Goal: Information Seeking & Learning: Learn about a topic

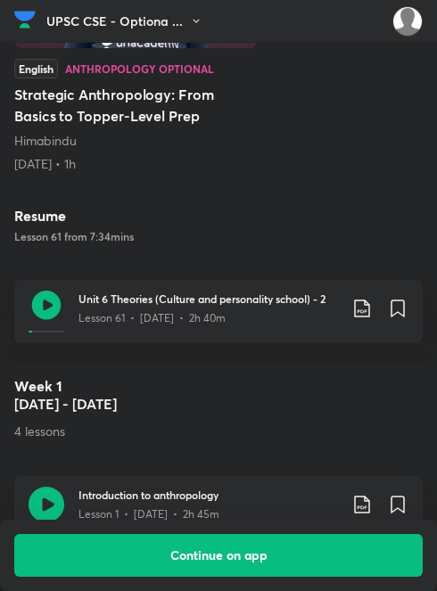
scroll to position [715, 9]
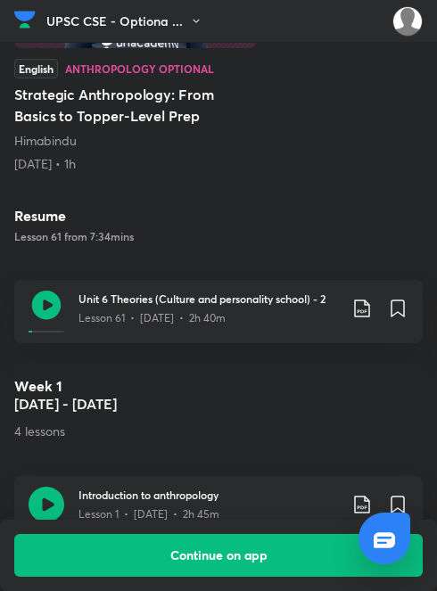
scroll to position [744, 0]
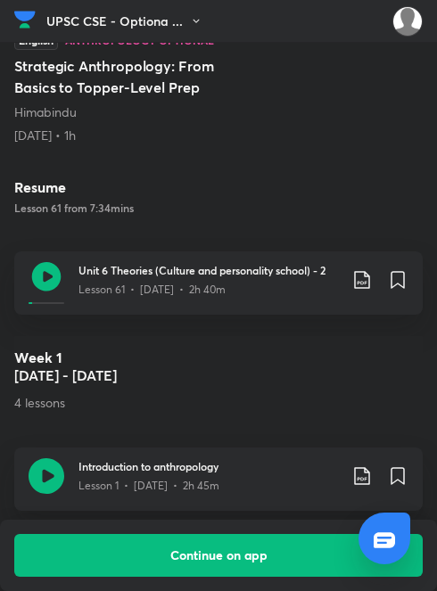
click at [34, 23] on img at bounding box center [24, 19] width 21 height 27
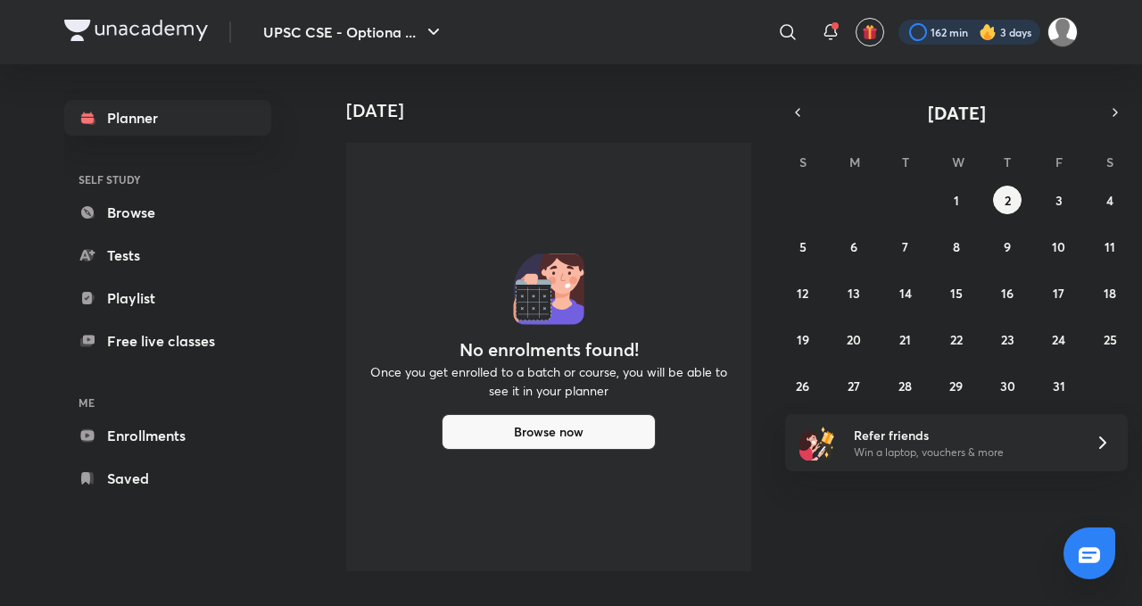
click at [1006, 32] on div at bounding box center [969, 32] width 142 height 25
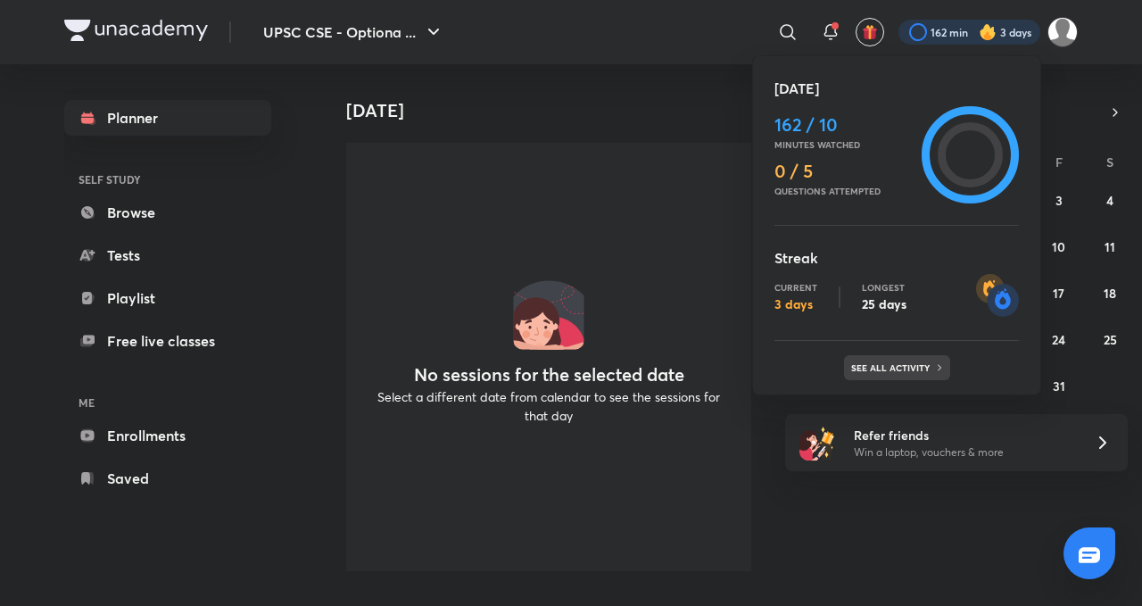
click at [883, 367] on p "See all activity" at bounding box center [892, 367] width 83 height 11
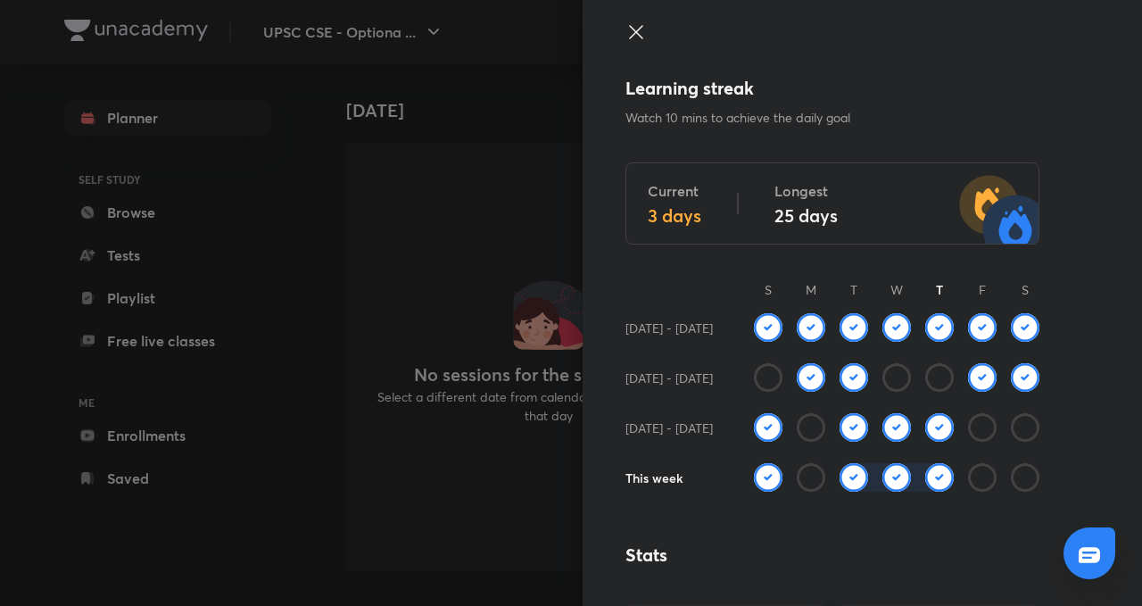
click at [625, 34] on icon at bounding box center [635, 31] width 21 height 21
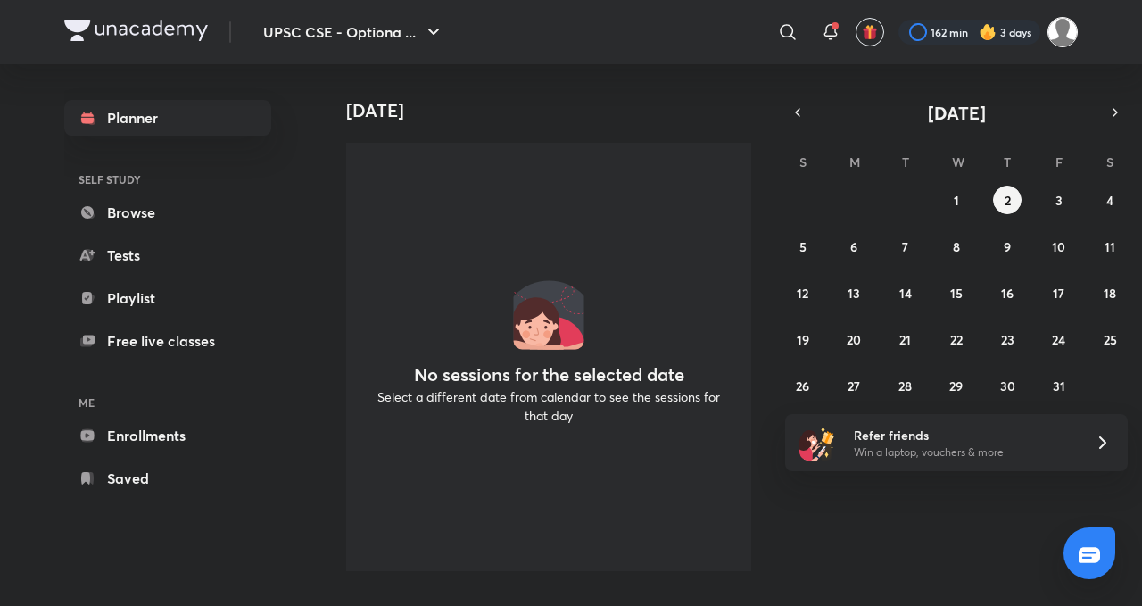
click at [1072, 37] on img at bounding box center [1062, 32] width 30 height 30
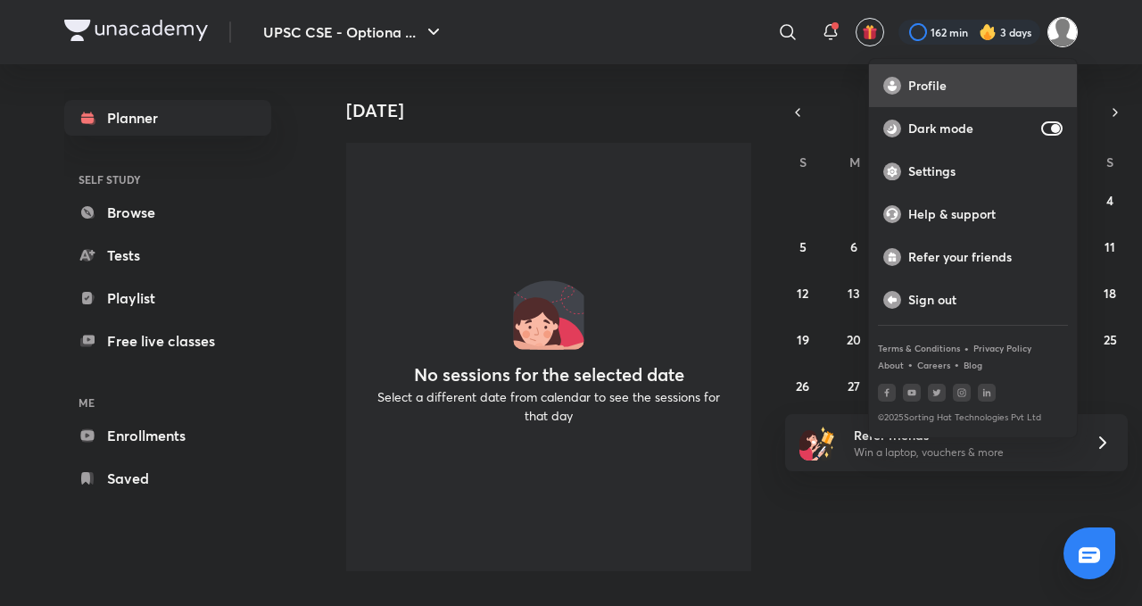
click at [971, 92] on p "Profile" at bounding box center [985, 86] width 154 height 16
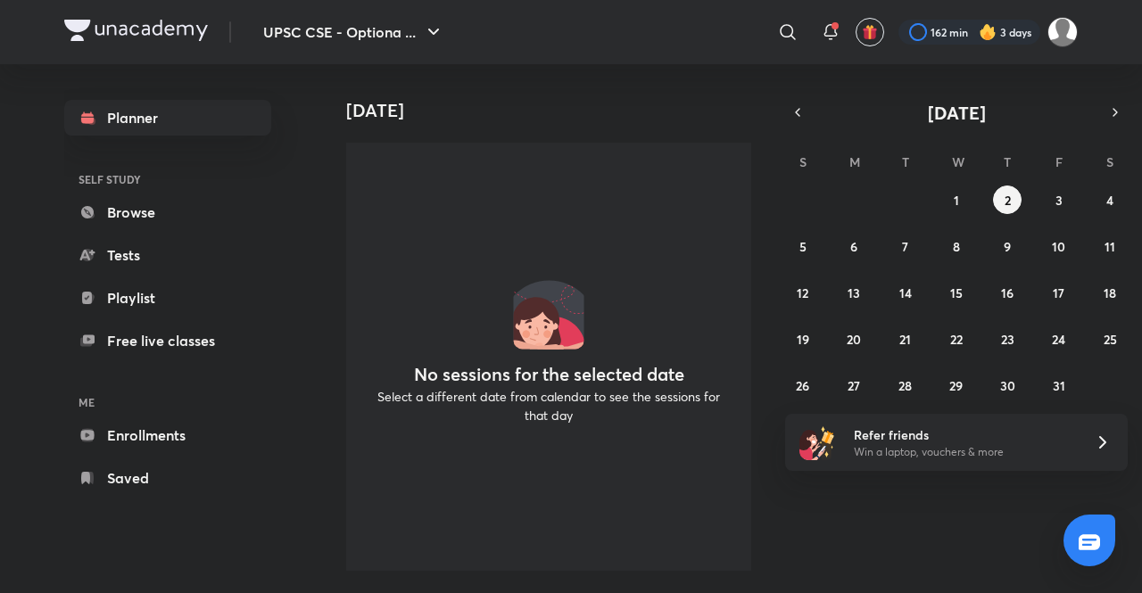
click at [987, 38] on img at bounding box center [988, 32] width 18 height 18
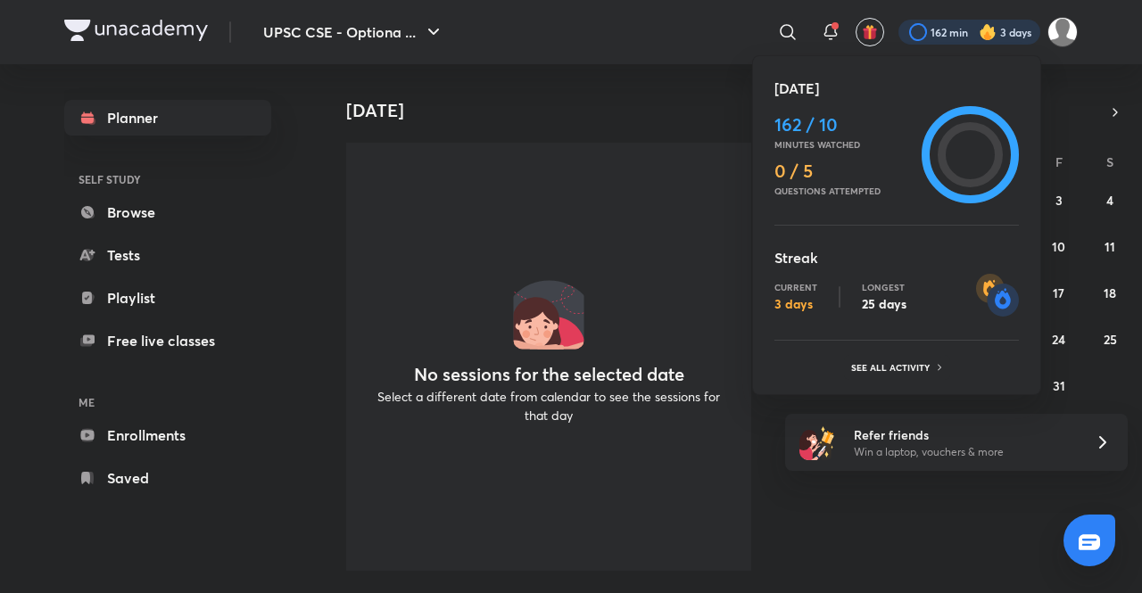
click at [1051, 40] on div at bounding box center [571, 296] width 1142 height 593
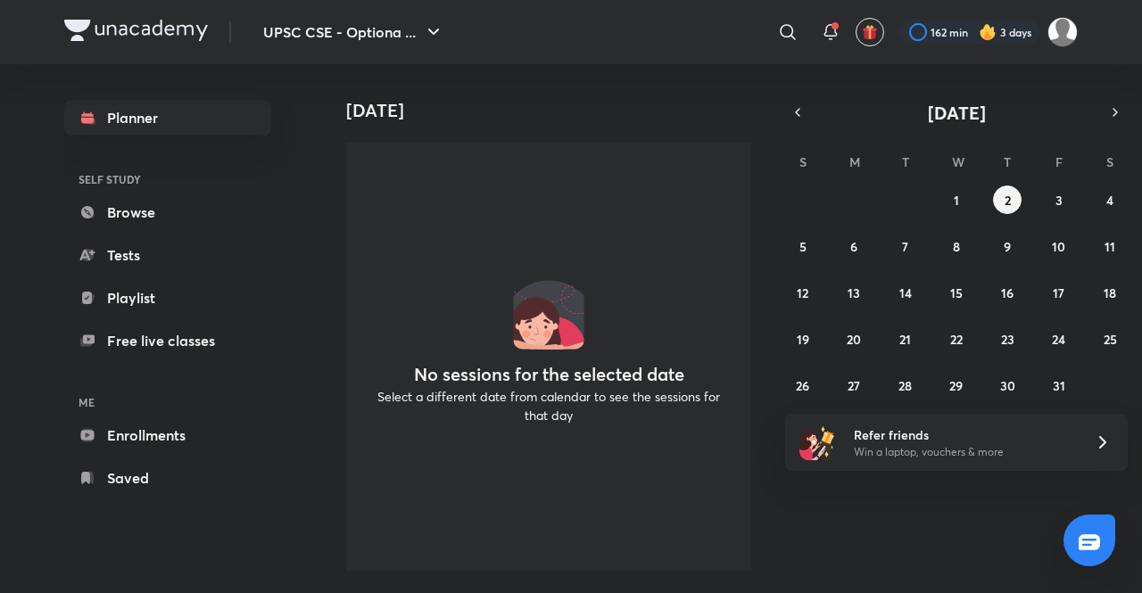
click at [984, 38] on img at bounding box center [988, 32] width 18 height 18
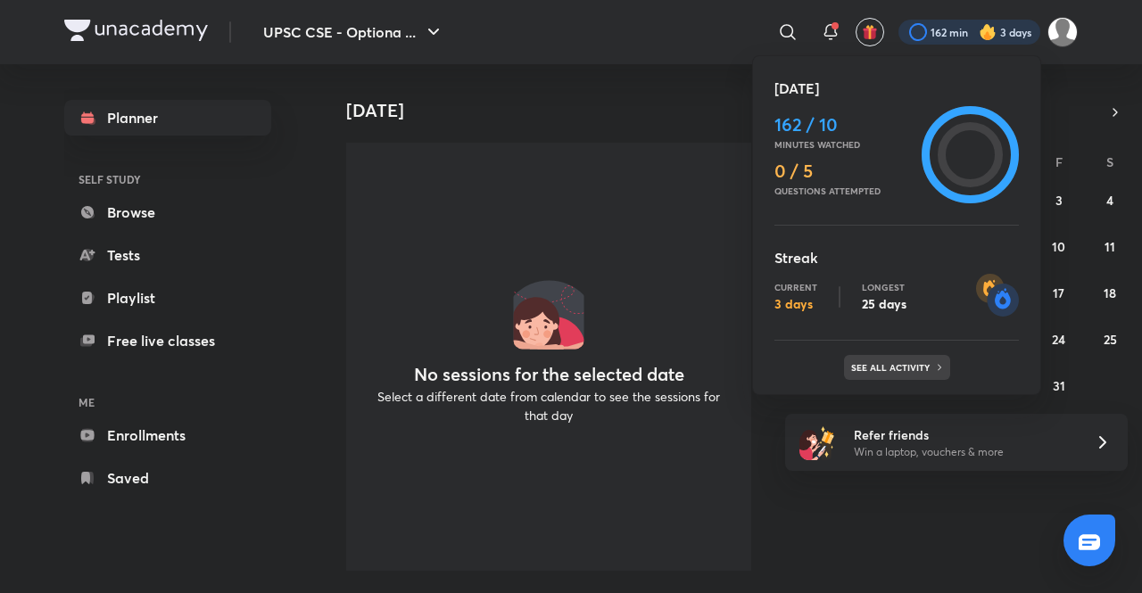
click at [895, 368] on p "See all activity" at bounding box center [892, 367] width 83 height 11
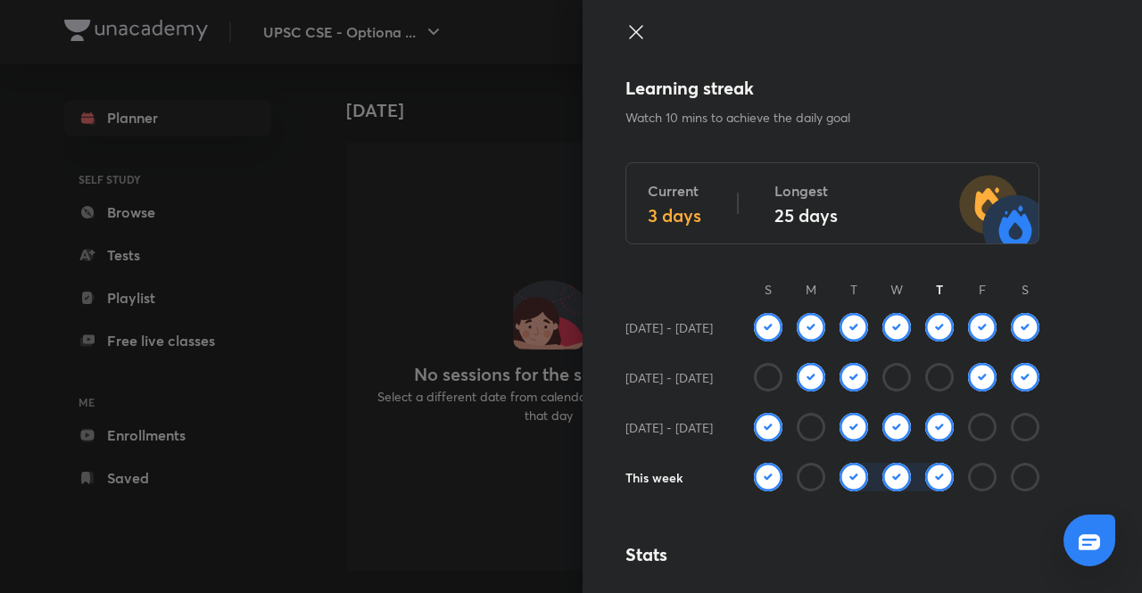
click at [632, 32] on icon at bounding box center [635, 31] width 21 height 21
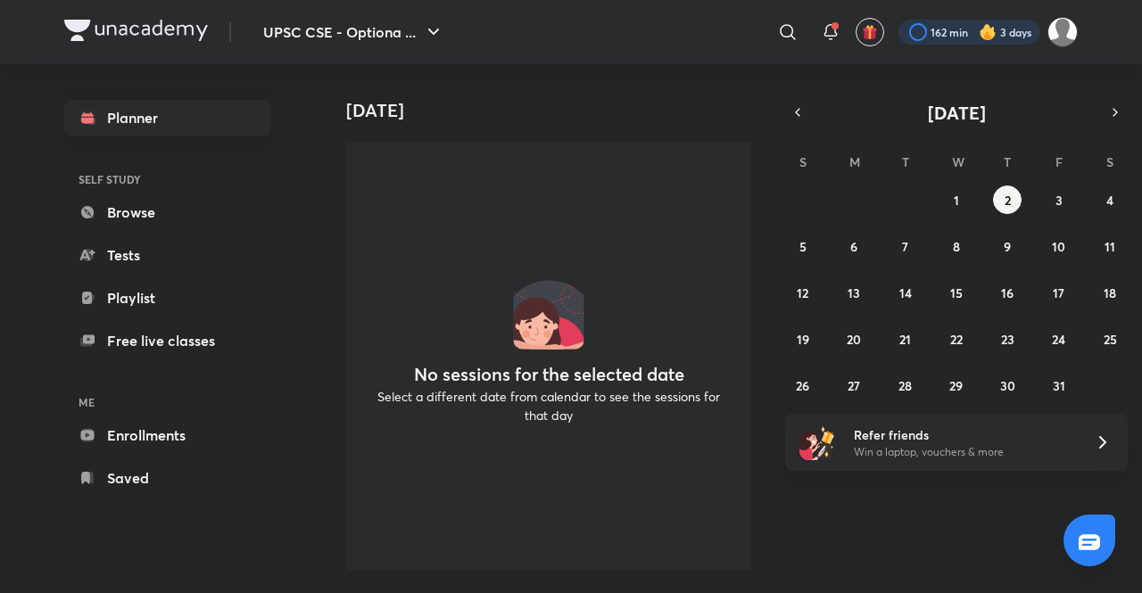
click at [997, 31] on div at bounding box center [969, 32] width 142 height 25
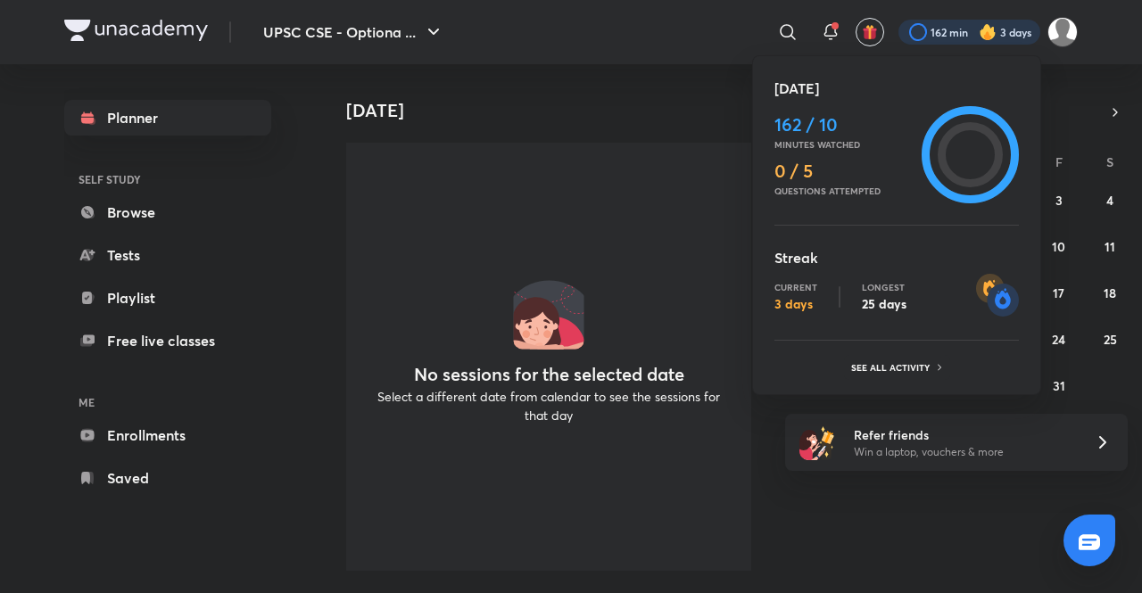
click at [892, 380] on div "[DATE] 162 / 10 Minutes watched 0 / 5 Questions attempted Streak Current 3 days…" at bounding box center [896, 225] width 289 height 340
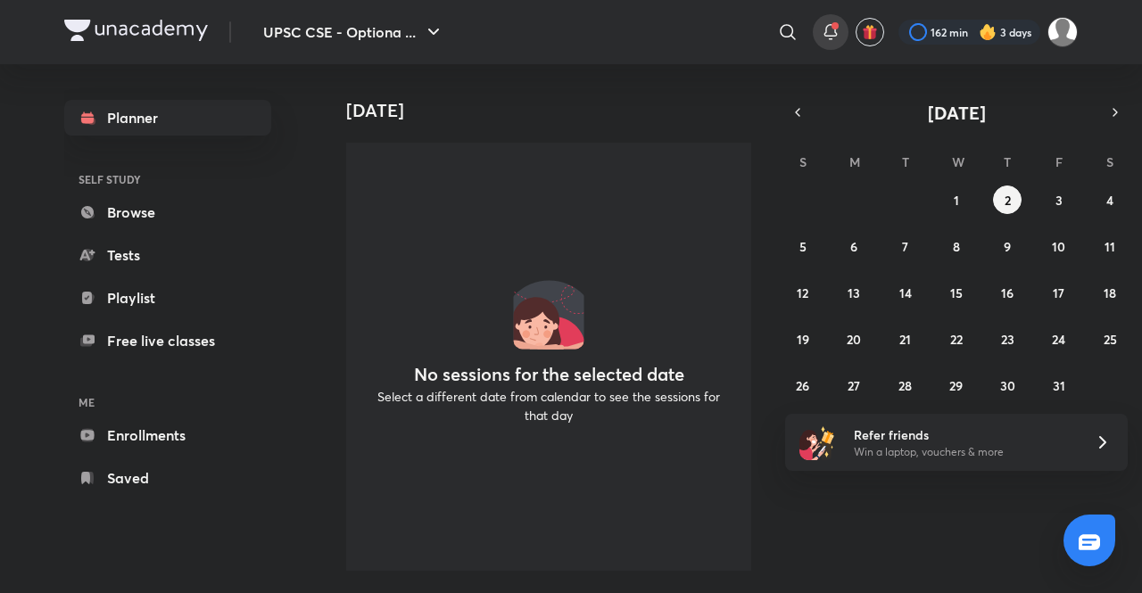
click at [822, 31] on icon at bounding box center [830, 31] width 21 height 21
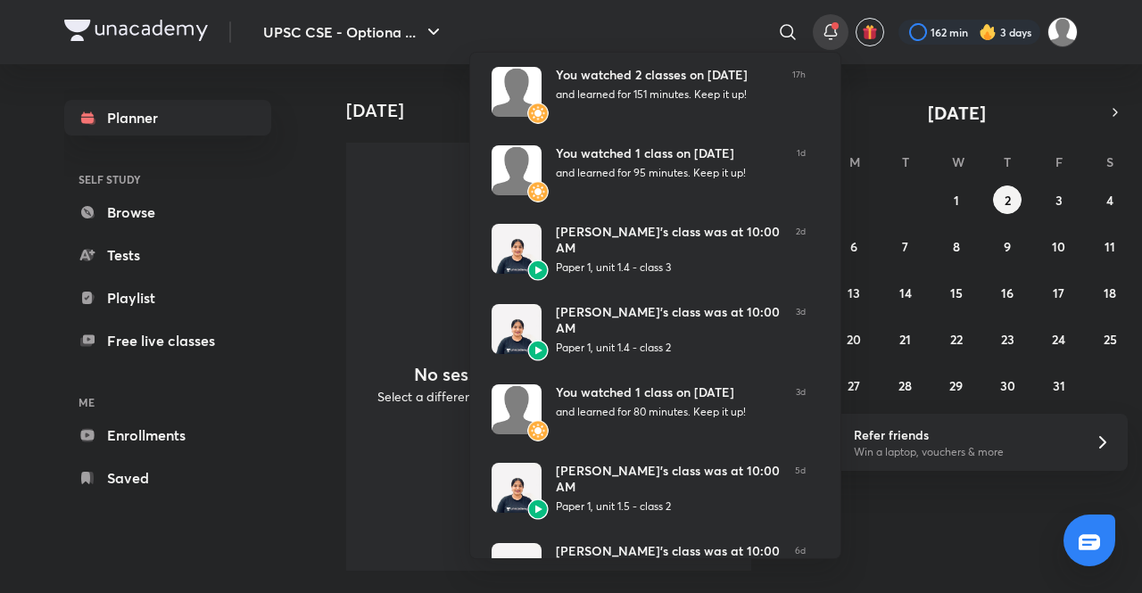
click at [951, 38] on div at bounding box center [571, 296] width 1142 height 593
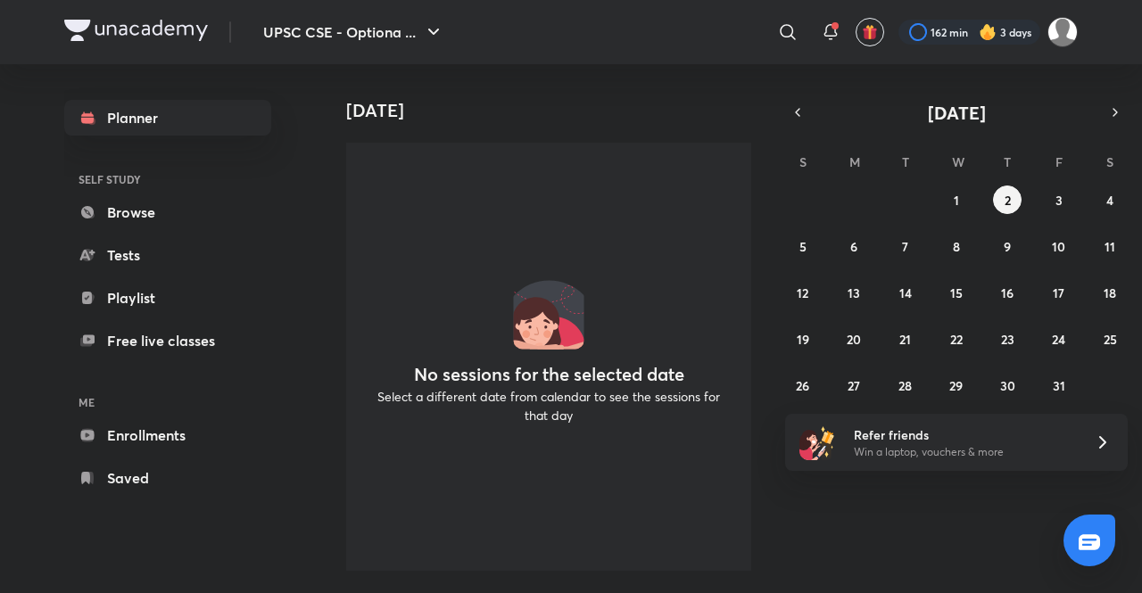
click at [951, 38] on div at bounding box center [969, 32] width 142 height 25
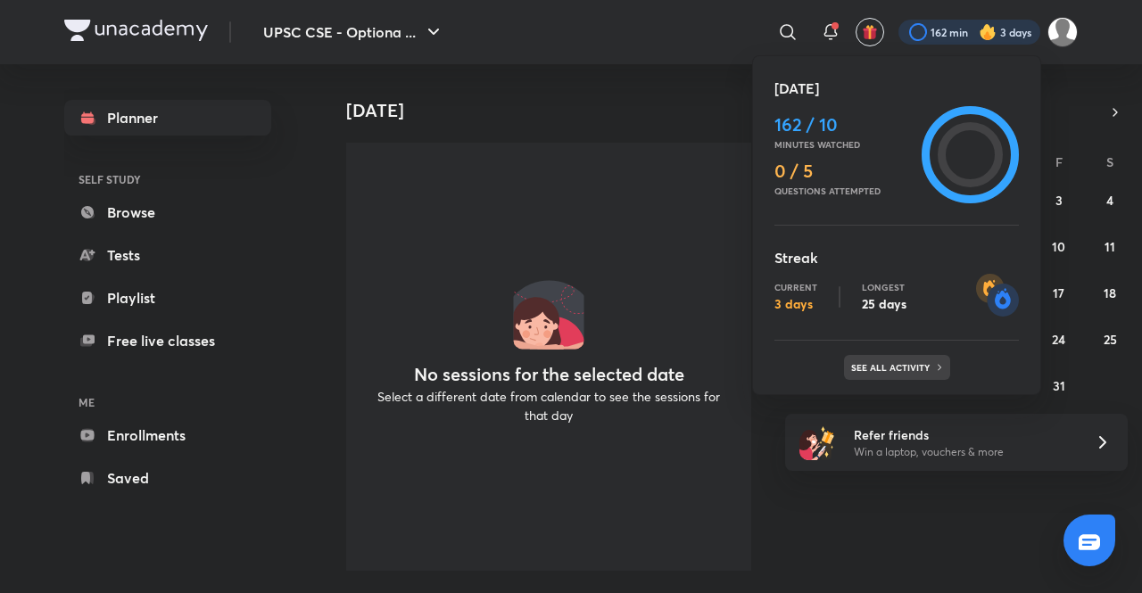
click at [897, 363] on p "See all activity" at bounding box center [892, 367] width 83 height 11
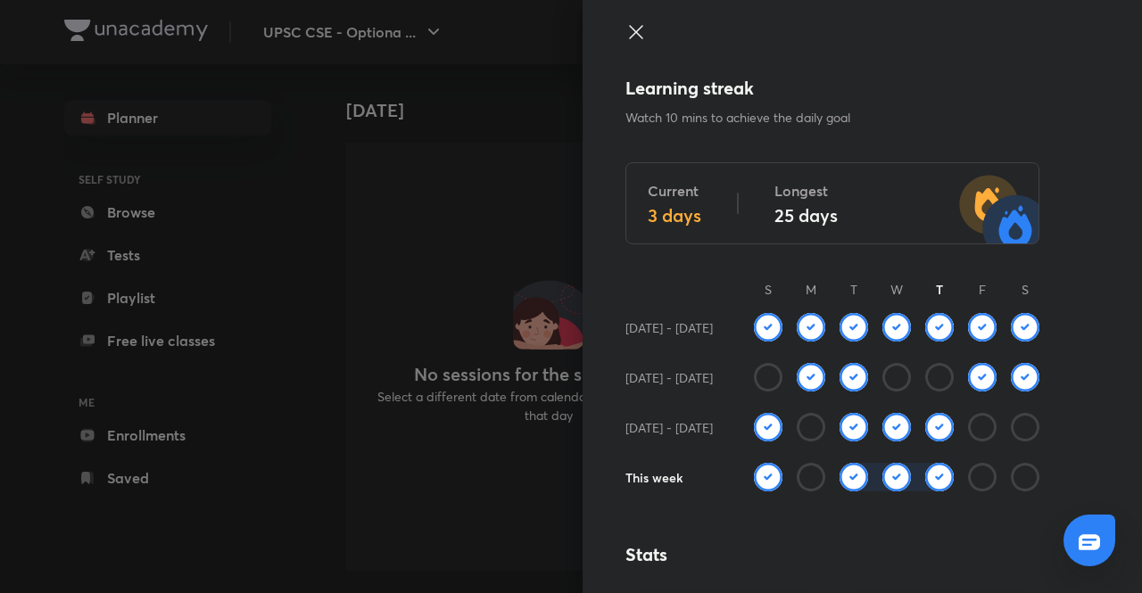
click at [628, 31] on icon at bounding box center [635, 31] width 21 height 21
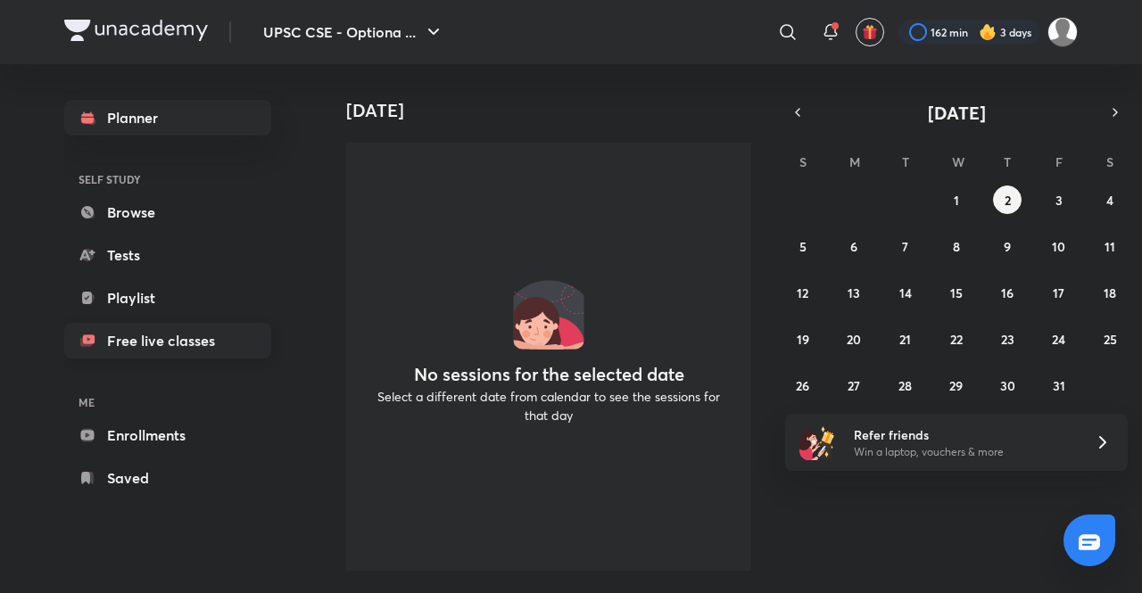
click at [186, 335] on link "Free live classes" at bounding box center [167, 341] width 207 height 36
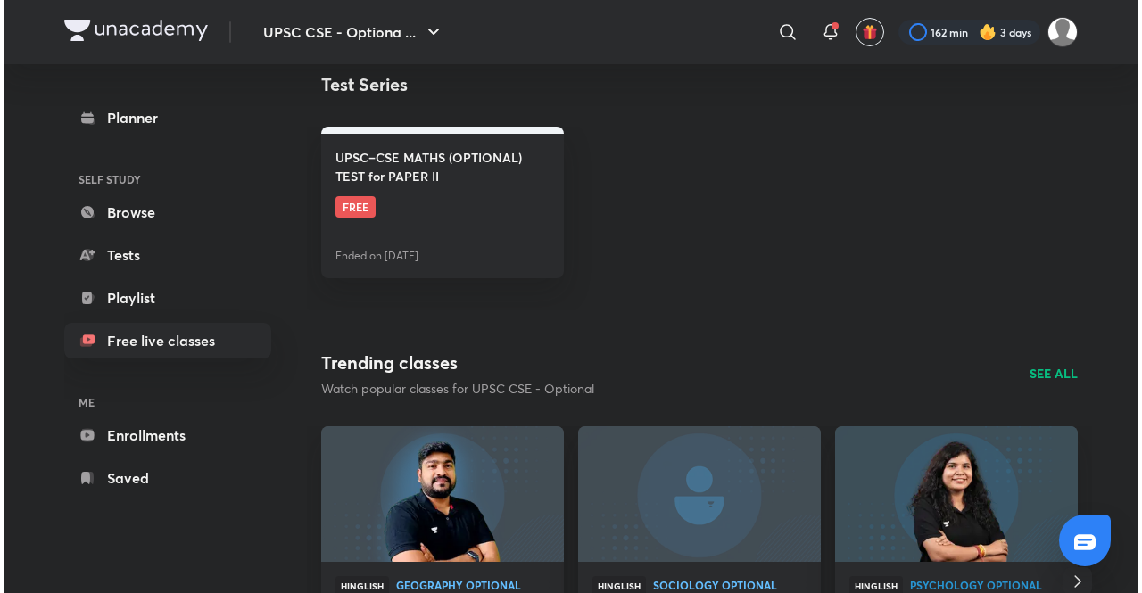
scroll to position [564, 0]
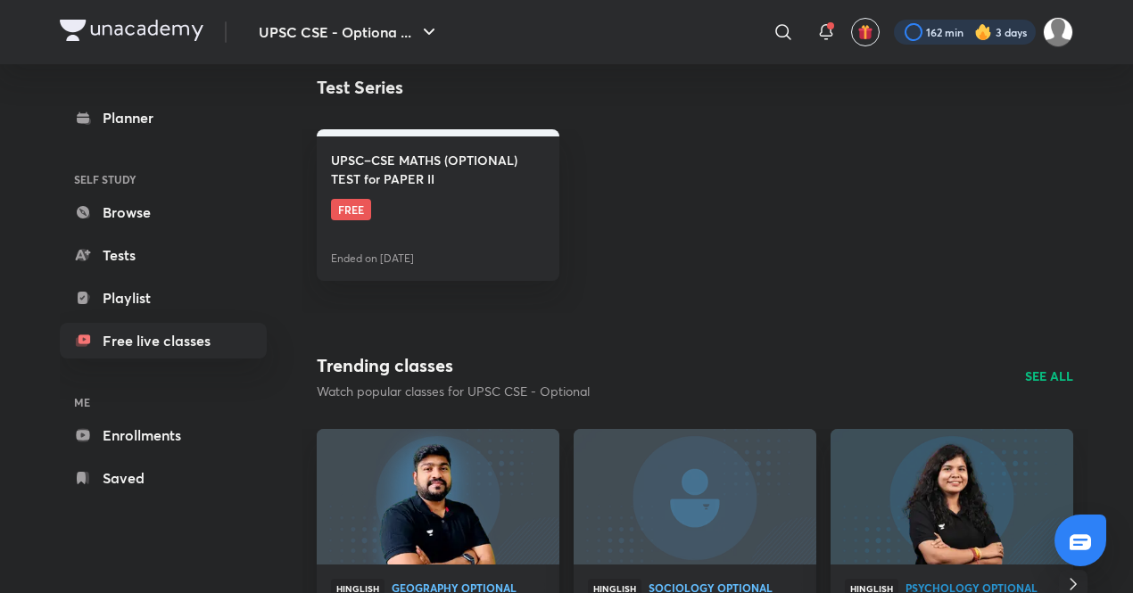
click at [1012, 23] on div at bounding box center [965, 32] width 142 height 25
